Goal: Task Accomplishment & Management: Use online tool/utility

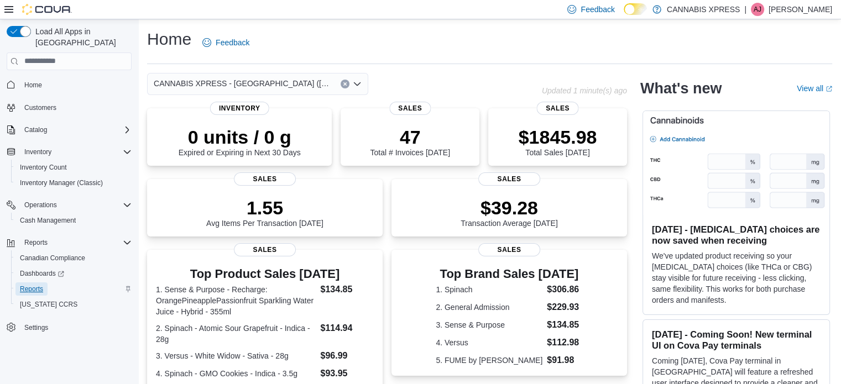
click at [34, 285] on span "Reports" at bounding box center [31, 289] width 23 height 9
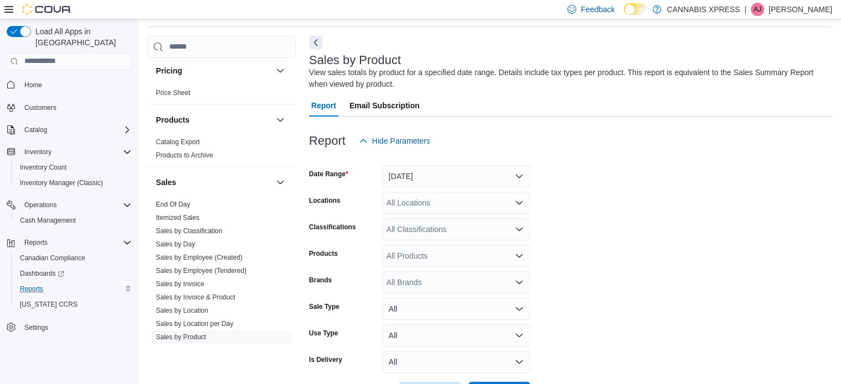
scroll to position [664, 0]
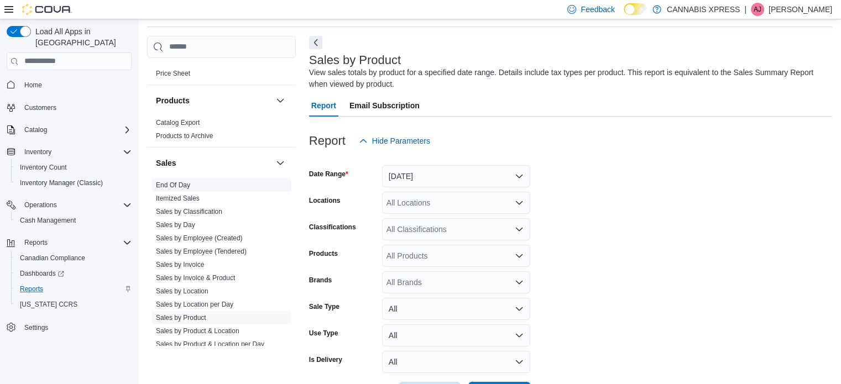
click at [182, 181] on span "End Of Day" at bounding box center [173, 185] width 34 height 9
click at [182, 185] on link "End Of Day" at bounding box center [173, 185] width 34 height 8
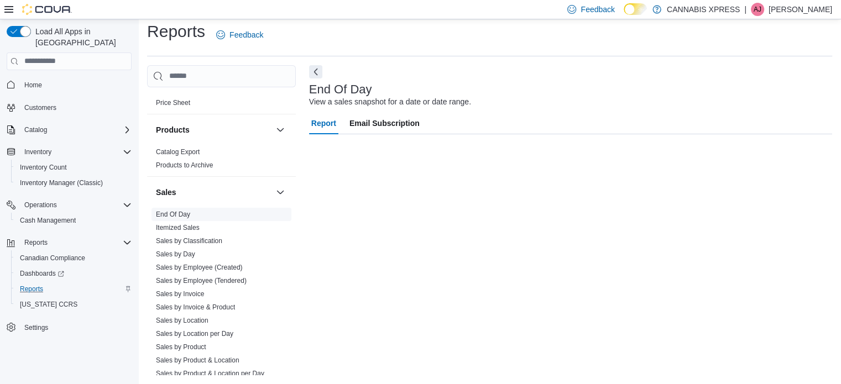
scroll to position [7, 0]
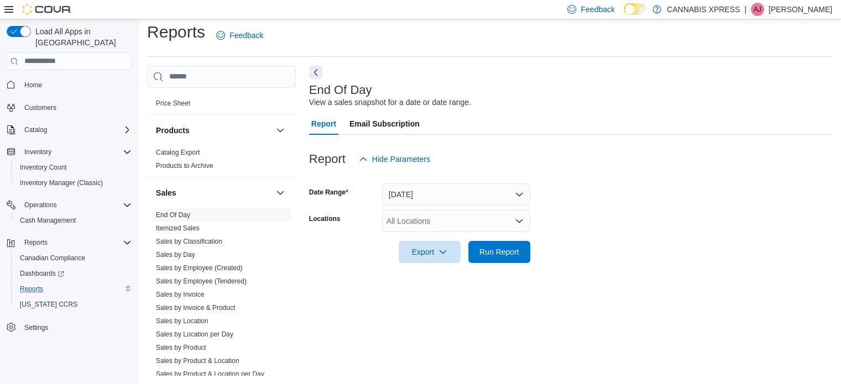
click at [473, 223] on div "All Locations" at bounding box center [456, 221] width 148 height 22
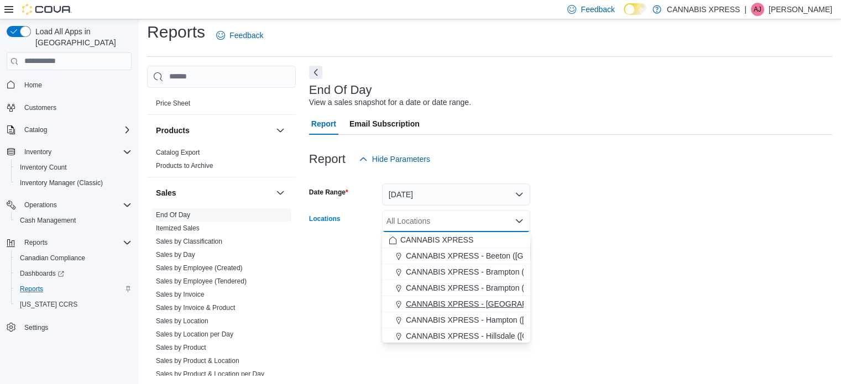
click at [458, 305] on span "CANNABIS XPRESS - [GEOGRAPHIC_DATA] ([GEOGRAPHIC_DATA])" at bounding box center [530, 304] width 248 height 11
click at [576, 299] on div "End Of Day View a sales snapshot for a date or date range. Report Email Subscri…" at bounding box center [570, 221] width 523 height 310
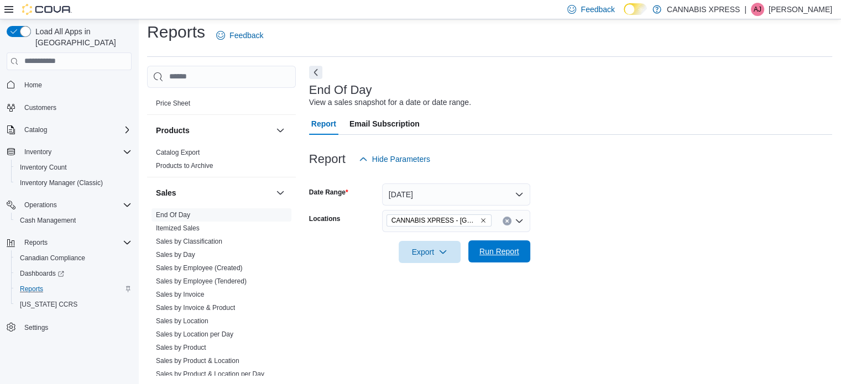
click at [486, 241] on div "Export Run Report" at bounding box center [419, 252] width 221 height 22
click at [494, 253] on span "Run Report" at bounding box center [499, 251] width 40 height 11
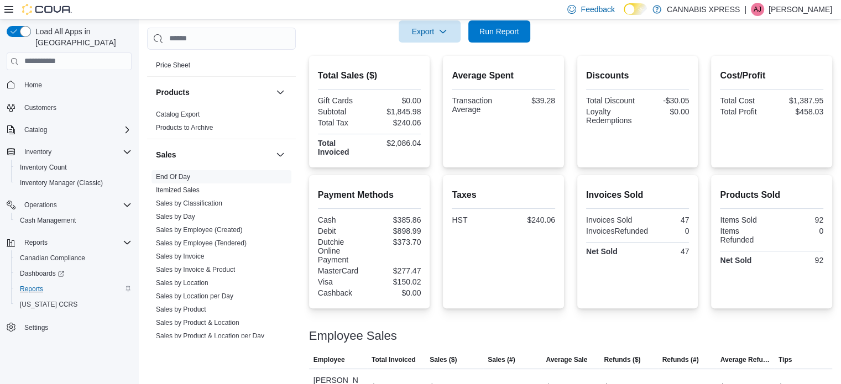
scroll to position [228, 0]
click at [410, 216] on div "$385.86" at bounding box center [396, 219] width 49 height 9
copy div "$385.86"
